Goal: Transaction & Acquisition: Purchase product/service

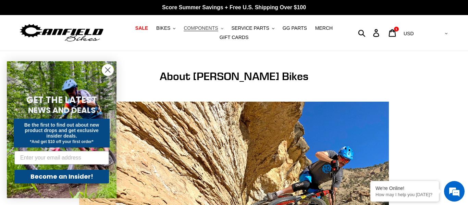
click at [205, 29] on span "COMPONENTS" at bounding box center [201, 28] width 34 height 6
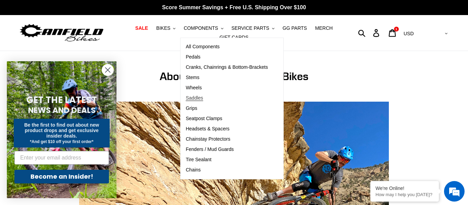
click at [199, 101] on link "Saddles" at bounding box center [226, 98] width 92 height 10
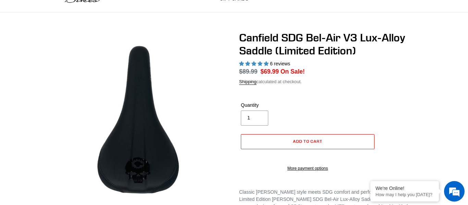
select select "highest-rating"
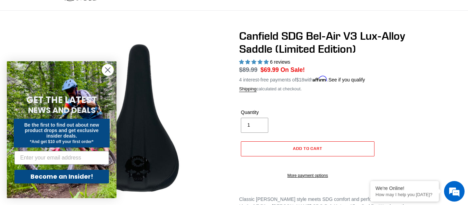
click at [108, 71] on circle "Close dialog" at bounding box center [107, 69] width 11 height 11
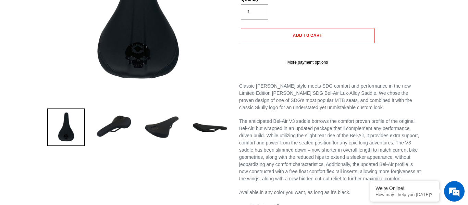
scroll to position [171, 0]
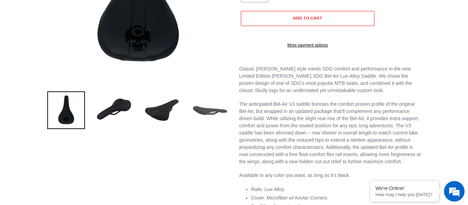
click at [202, 110] on img at bounding box center [210, 110] width 38 height 38
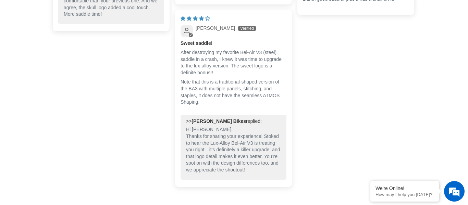
scroll to position [686, 0]
click at [323, 125] on div "06/24/2025 Anthony Great seat, super comfortable 06/24/2025 Caity Steggerda Per…" at bounding box center [234, 20] width 362 height 342
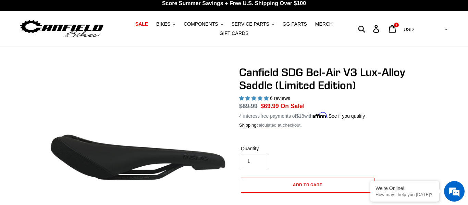
scroll to position [2, 0]
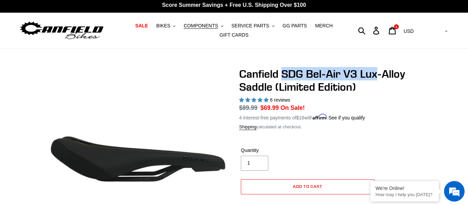
drag, startPoint x: 284, startPoint y: 75, endPoint x: 379, endPoint y: 76, distance: 95.9
click at [379, 76] on h1 "Canfield SDG Bel-Air V3 Lux-Alloy Saddle (Limited Edition)" at bounding box center [329, 80] width 181 height 26
copy h1 "SDG Bel-Air V3 Lux"
click at [396, 30] on icon at bounding box center [392, 31] width 8 height 8
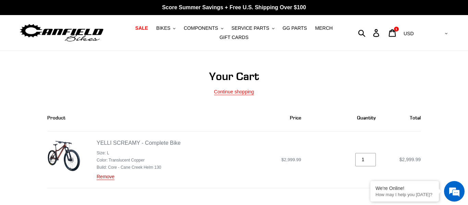
click at [102, 177] on link "Remove" at bounding box center [106, 177] width 18 height 6
